Goal: Navigation & Orientation: Find specific page/section

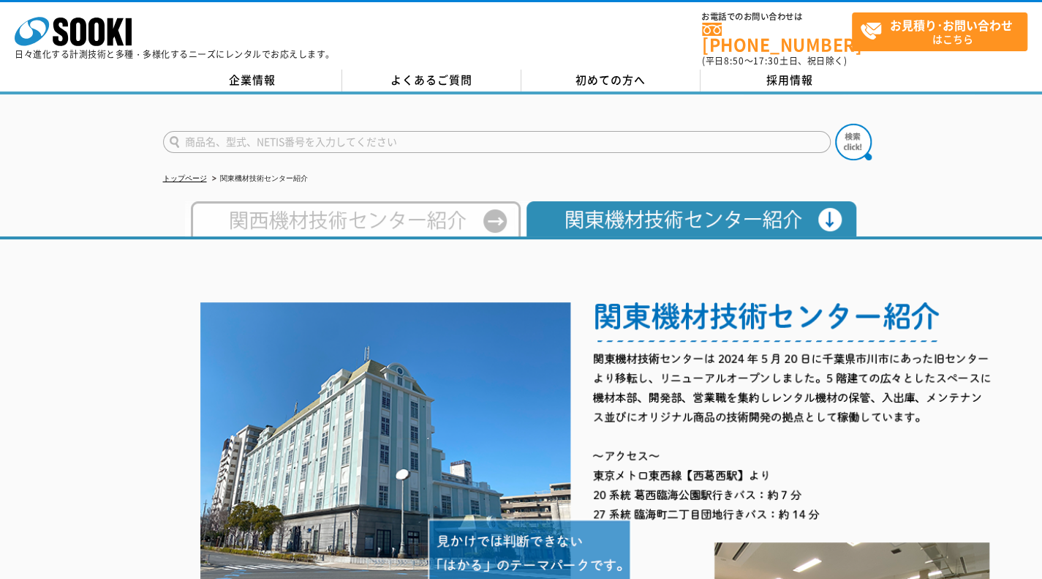
click at [416, 207] on img at bounding box center [353, 218] width 336 height 35
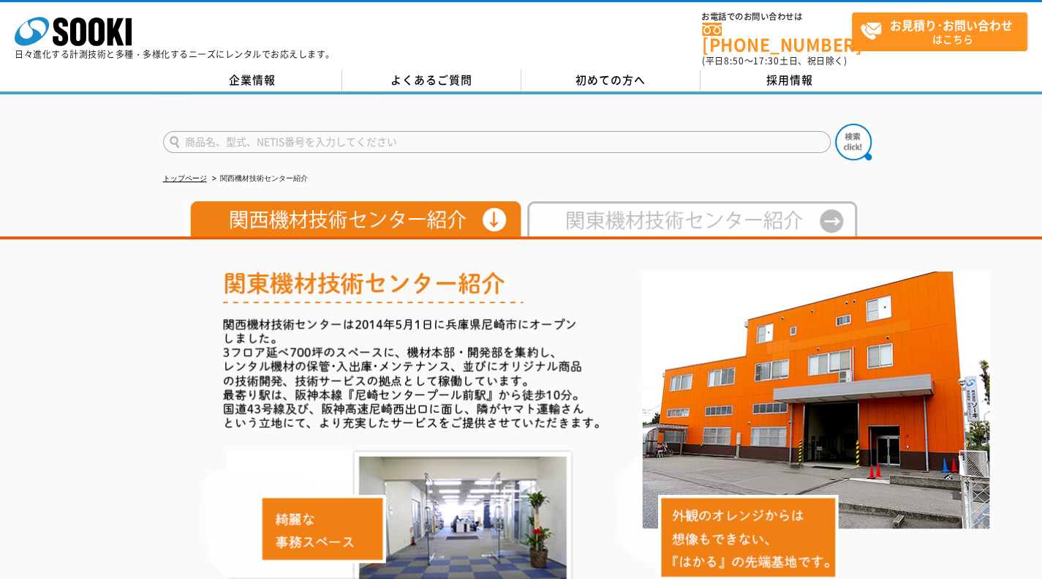
click at [628, 208] on img at bounding box center [690, 218] width 336 height 35
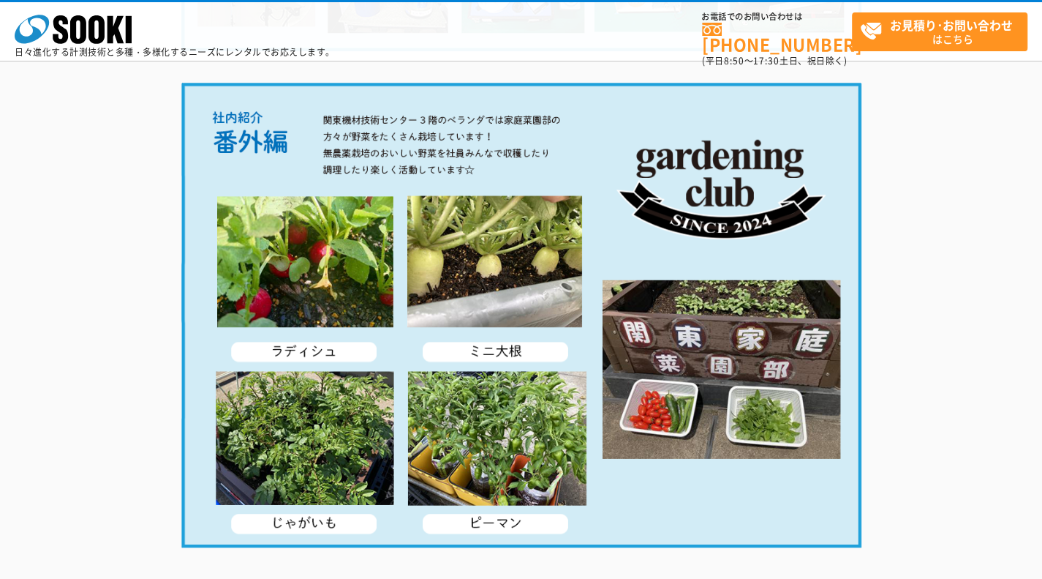
scroll to position [2623, 0]
